Goal: Task Accomplishment & Management: Use online tool/utility

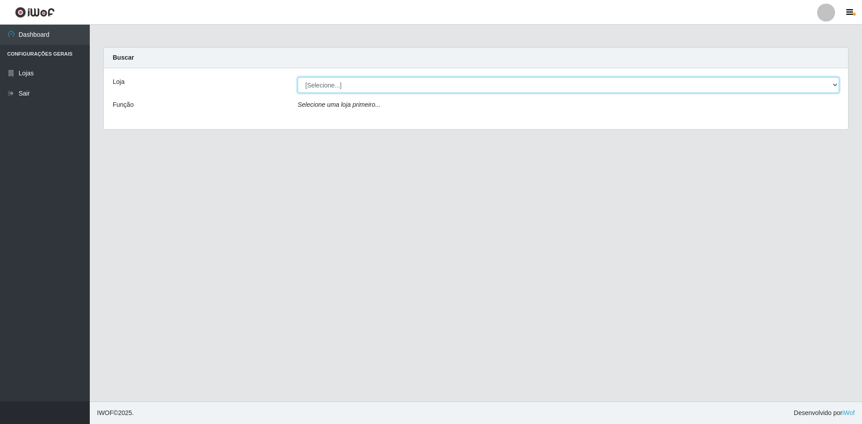
click at [344, 80] on select "[Selecione...] Hiper Queiroz - [GEOGRAPHIC_DATA] [GEOGRAPHIC_DATA] [GEOGRAPHIC_…" at bounding box center [569, 85] width 542 height 16
select select "517"
click at [298, 77] on select "[Selecione...] Hiper Queiroz - [GEOGRAPHIC_DATA] [GEOGRAPHIC_DATA] [GEOGRAPHIC_…" at bounding box center [569, 85] width 542 height 16
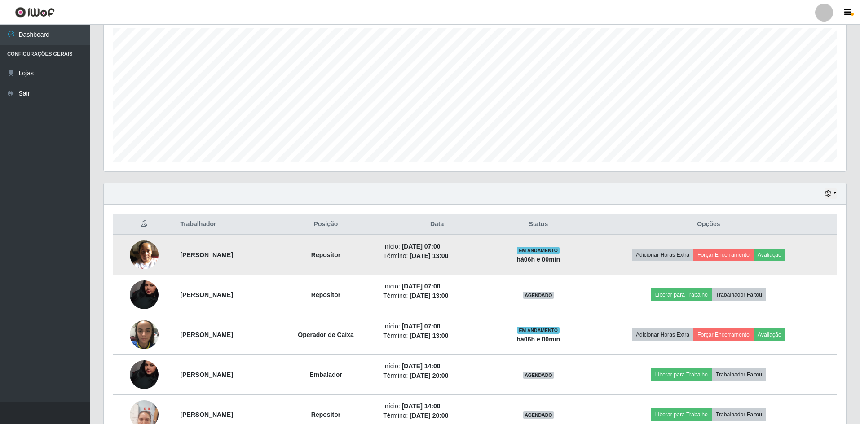
scroll to position [212, 0]
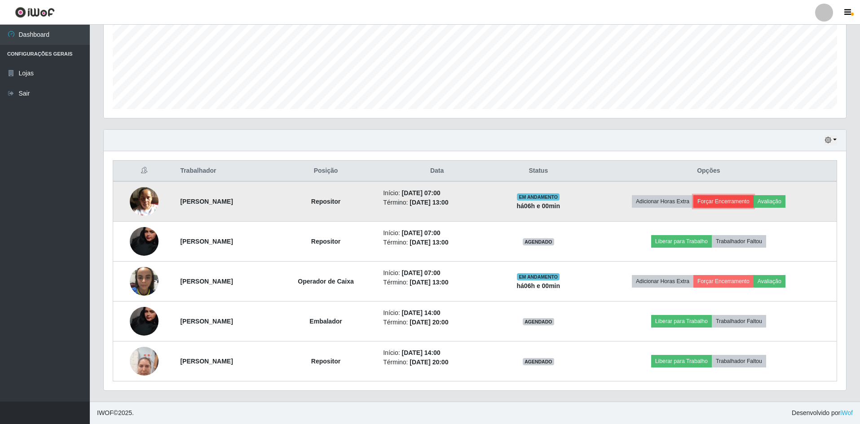
click at [740, 197] on button "Forçar Encerramento" at bounding box center [723, 201] width 60 height 13
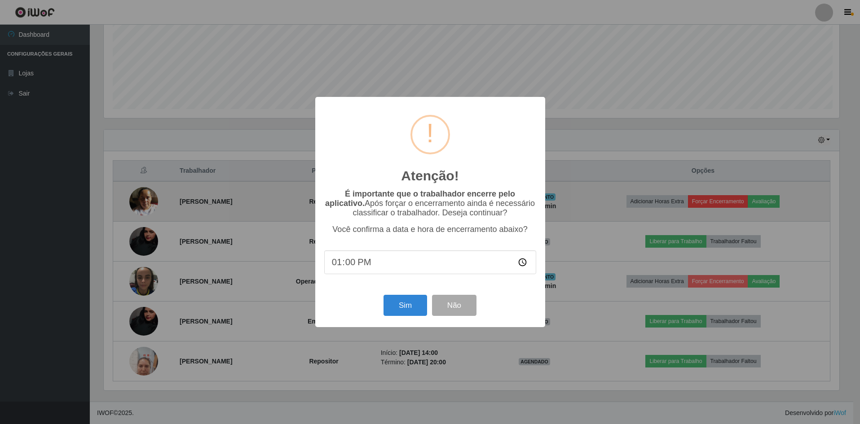
scroll to position [186, 738]
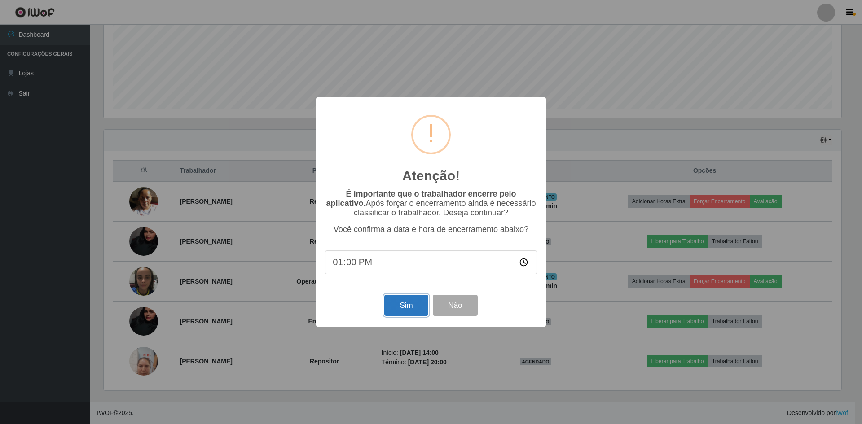
click at [408, 308] on button "Sim" at bounding box center [406, 305] width 44 height 21
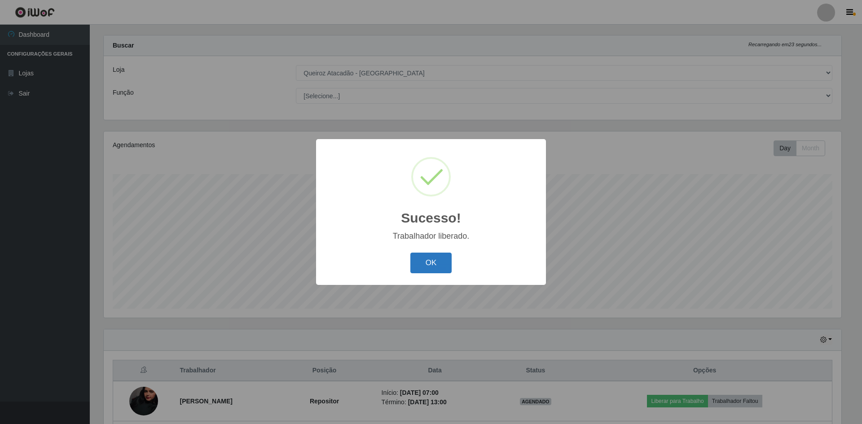
click at [435, 271] on button "OK" at bounding box center [432, 263] width 42 height 21
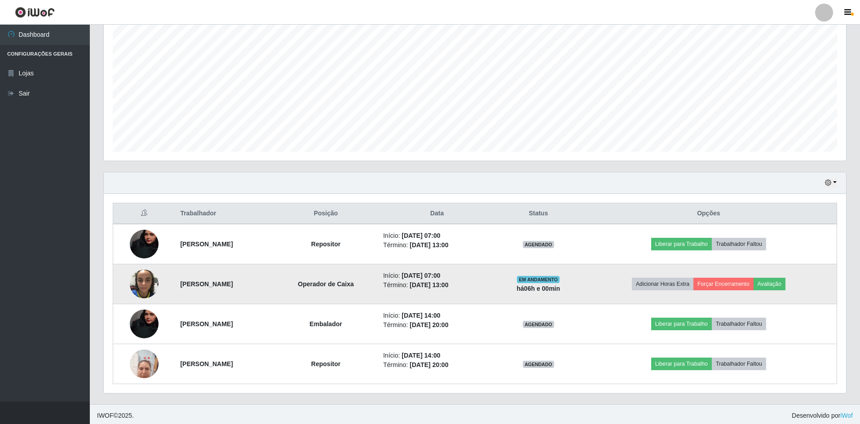
scroll to position [172, 0]
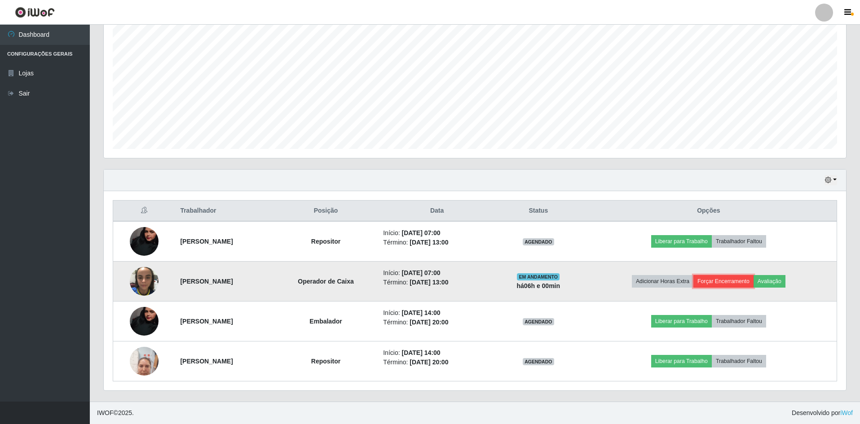
click at [733, 283] on button "Forçar Encerramento" at bounding box center [723, 281] width 60 height 13
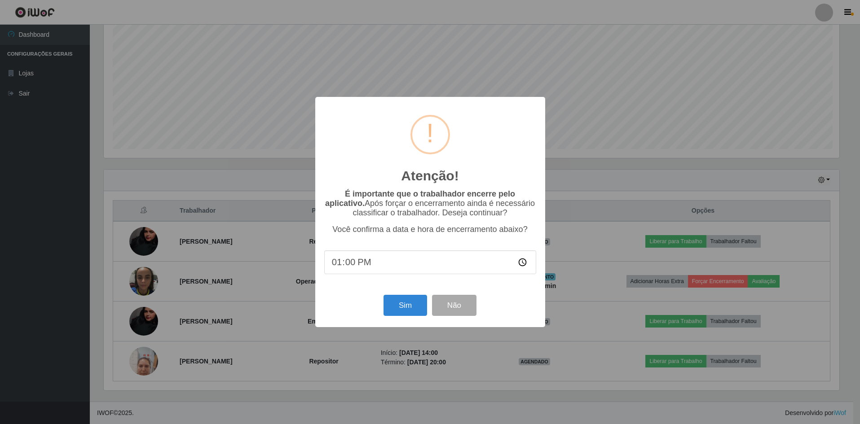
scroll to position [186, 738]
click at [408, 304] on button "Sim" at bounding box center [406, 305] width 44 height 21
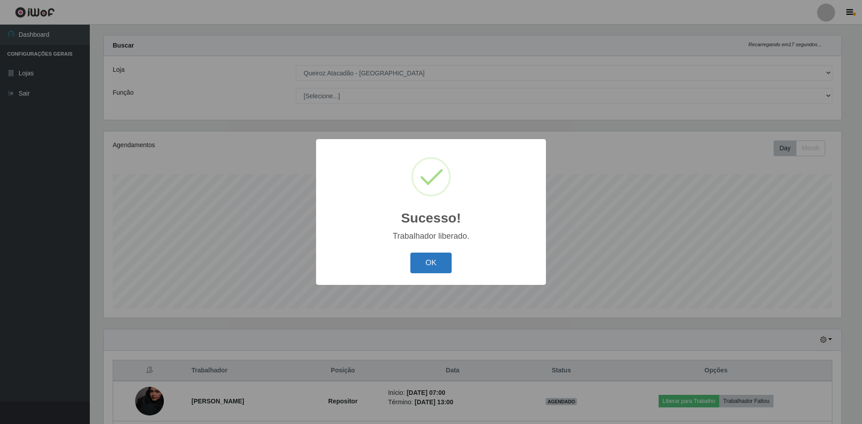
click at [437, 267] on button "OK" at bounding box center [432, 263] width 42 height 21
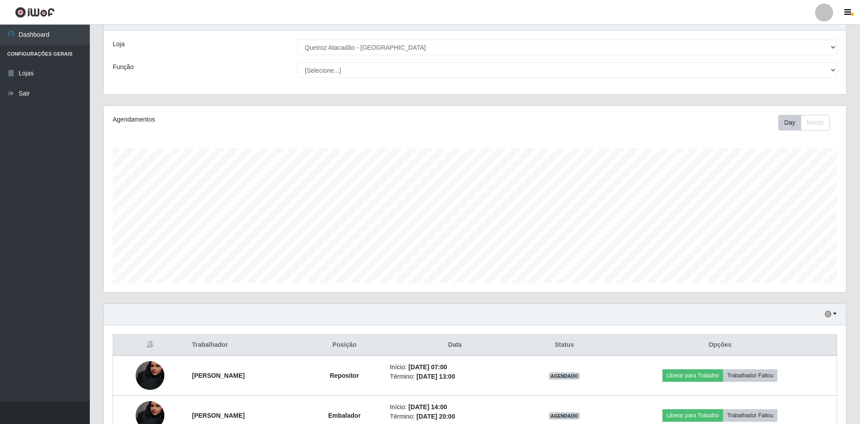
scroll to position [132, 0]
